Goal: Register for event/course

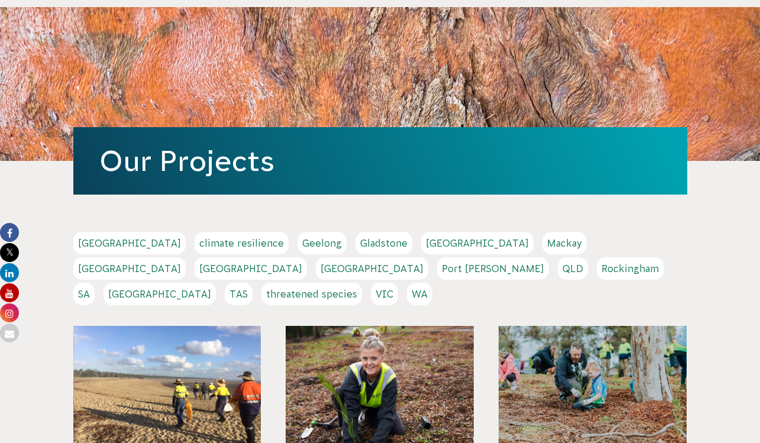
scroll to position [109, 0]
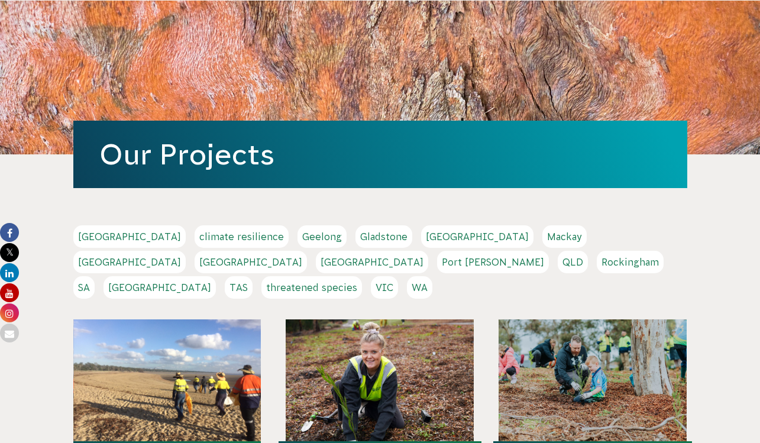
click at [95, 276] on link "SA" at bounding box center [83, 287] width 21 height 22
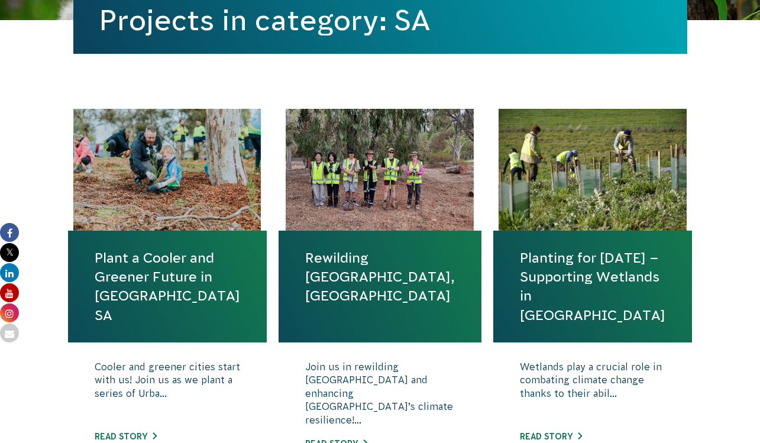
scroll to position [488, 0]
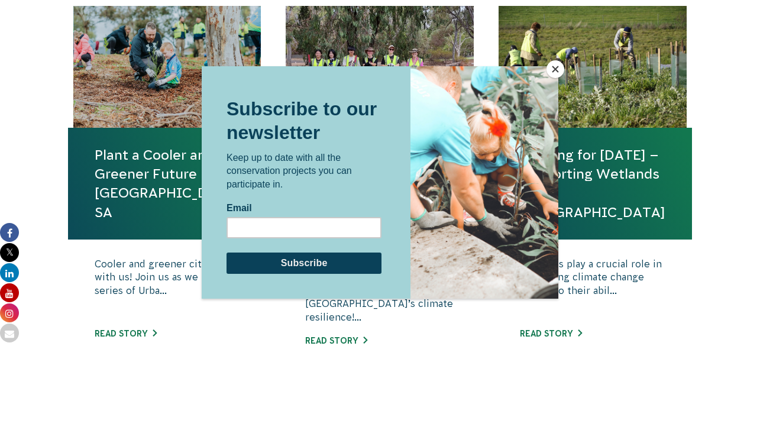
click at [554, 67] on button "Close" at bounding box center [555, 69] width 18 height 18
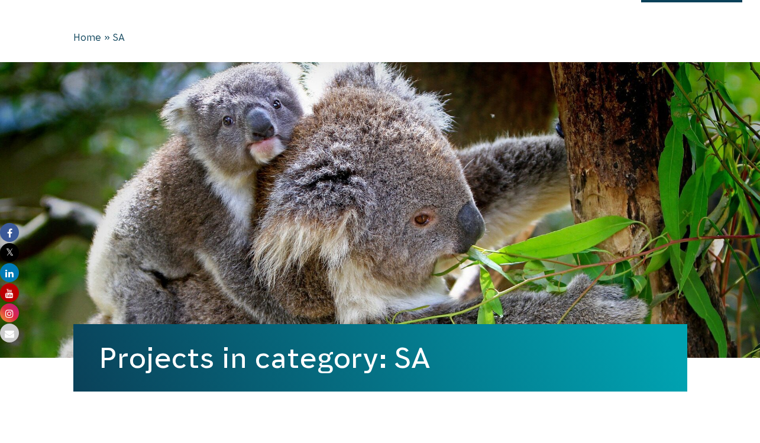
scroll to position [0, 0]
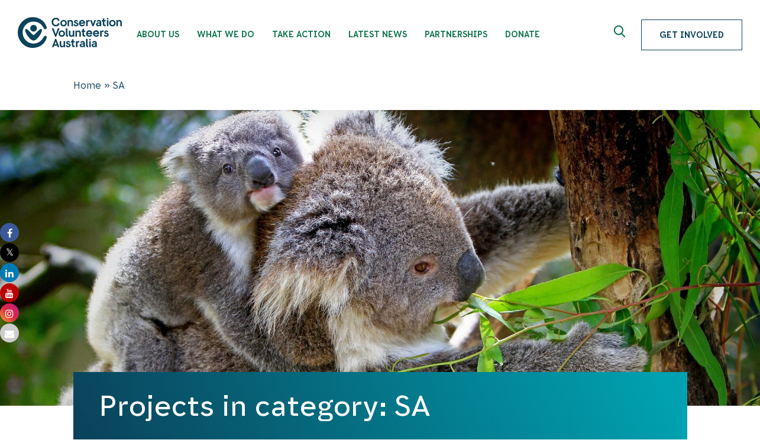
click at [676, 34] on link "Get Involved" at bounding box center [691, 35] width 101 height 31
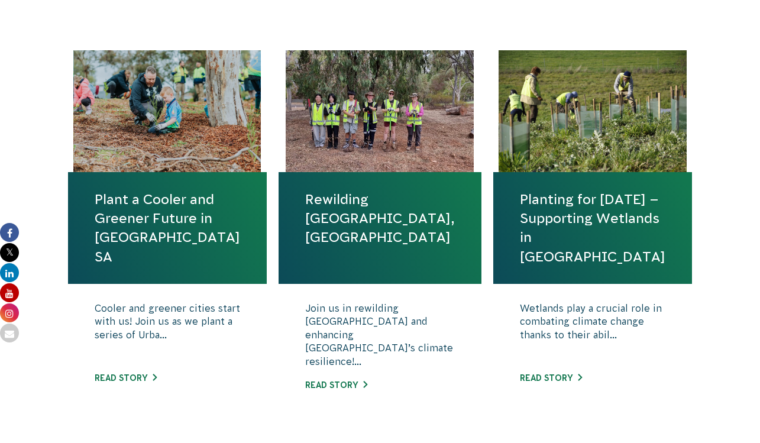
scroll to position [443, 0]
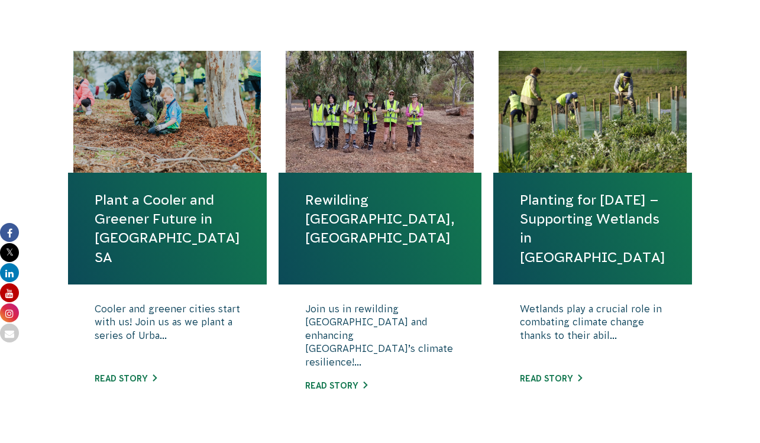
click at [194, 212] on link "Plant a Cooler and Greener Future in [GEOGRAPHIC_DATA] SA" at bounding box center [167, 228] width 145 height 76
click at [203, 222] on link "Plant a Cooler and Greener Future in [GEOGRAPHIC_DATA] SA" at bounding box center [167, 228] width 145 height 76
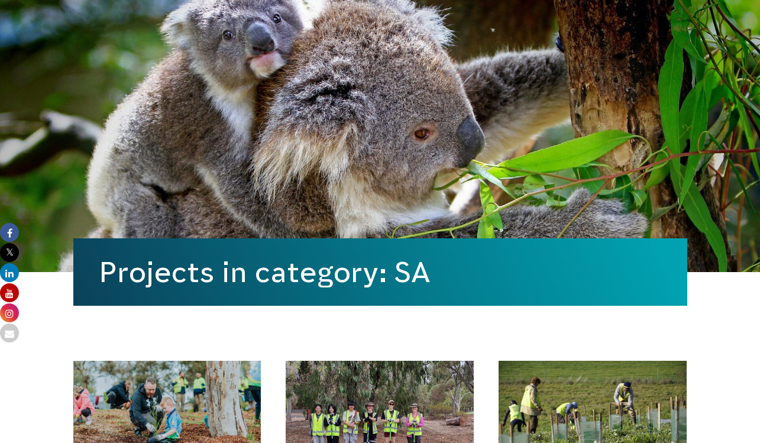
scroll to position [137, 0]
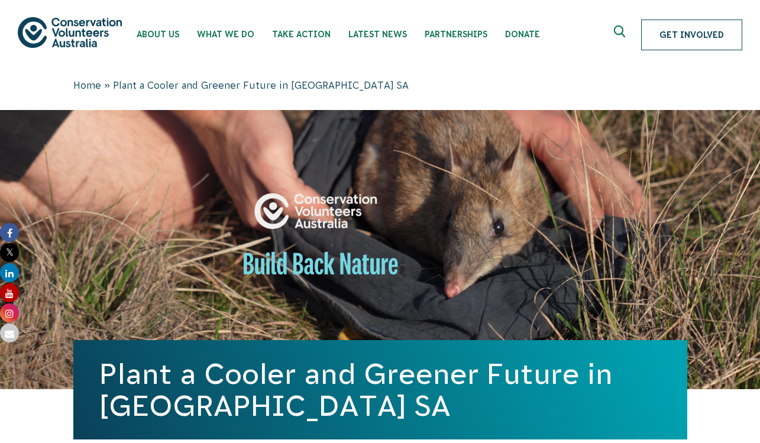
click at [681, 30] on link "Get Involved" at bounding box center [691, 35] width 101 height 31
